Goal: Use online tool/utility: Use online tool/utility

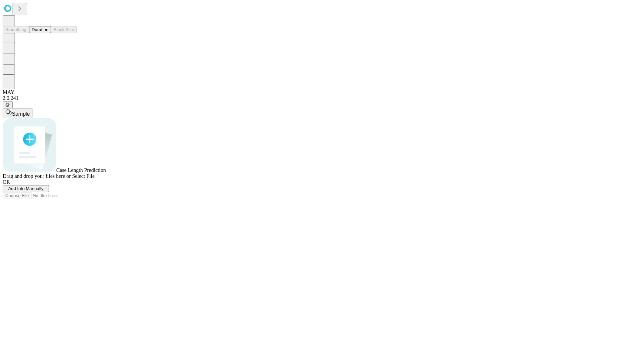
click at [48, 33] on button "Duration" at bounding box center [40, 29] width 22 height 7
click at [30, 111] on span "Sample" at bounding box center [21, 114] width 18 height 6
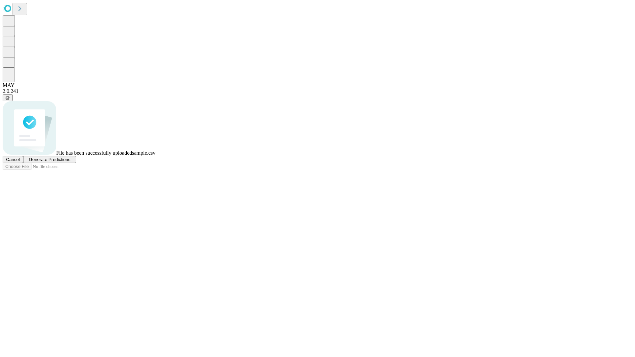
click at [70, 162] on span "Generate Predictions" at bounding box center [49, 159] width 41 height 5
